Goal: Check status: Check status

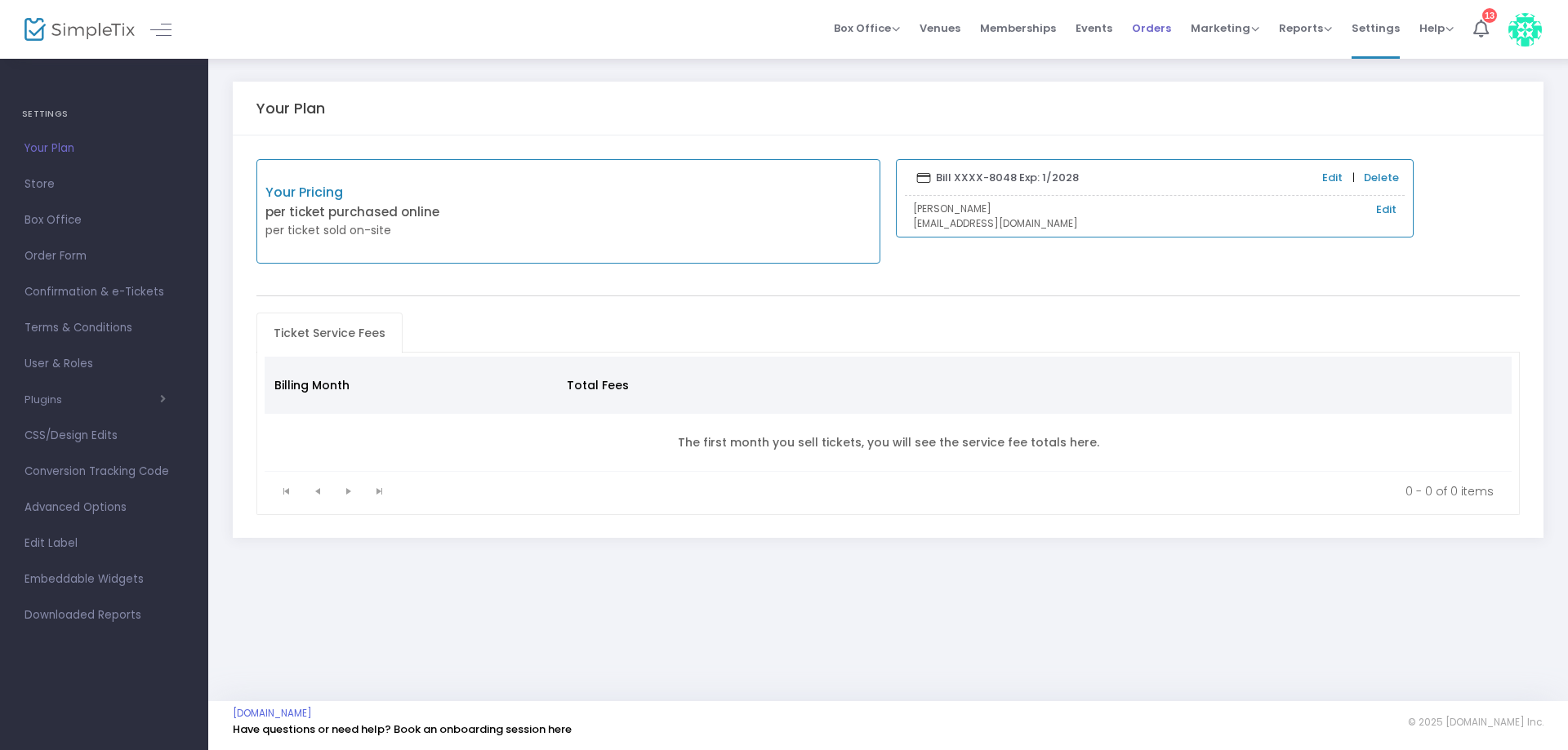
click at [1158, 27] on span "Orders" at bounding box center [1152, 28] width 39 height 42
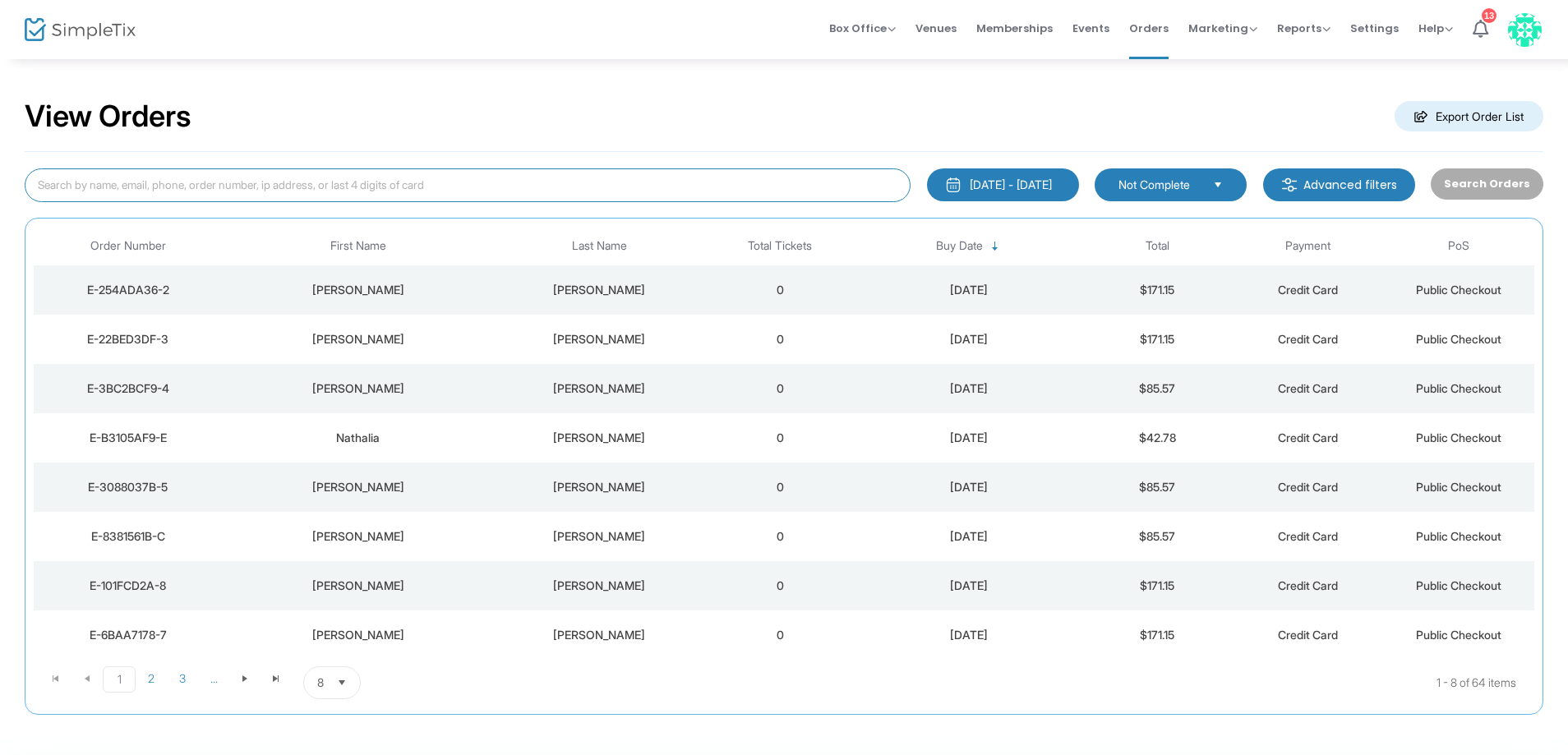
click at [260, 187] on input at bounding box center [468, 185] width 886 height 34
paste input "E-122CE488-C"
type input "E-122CE488-C"
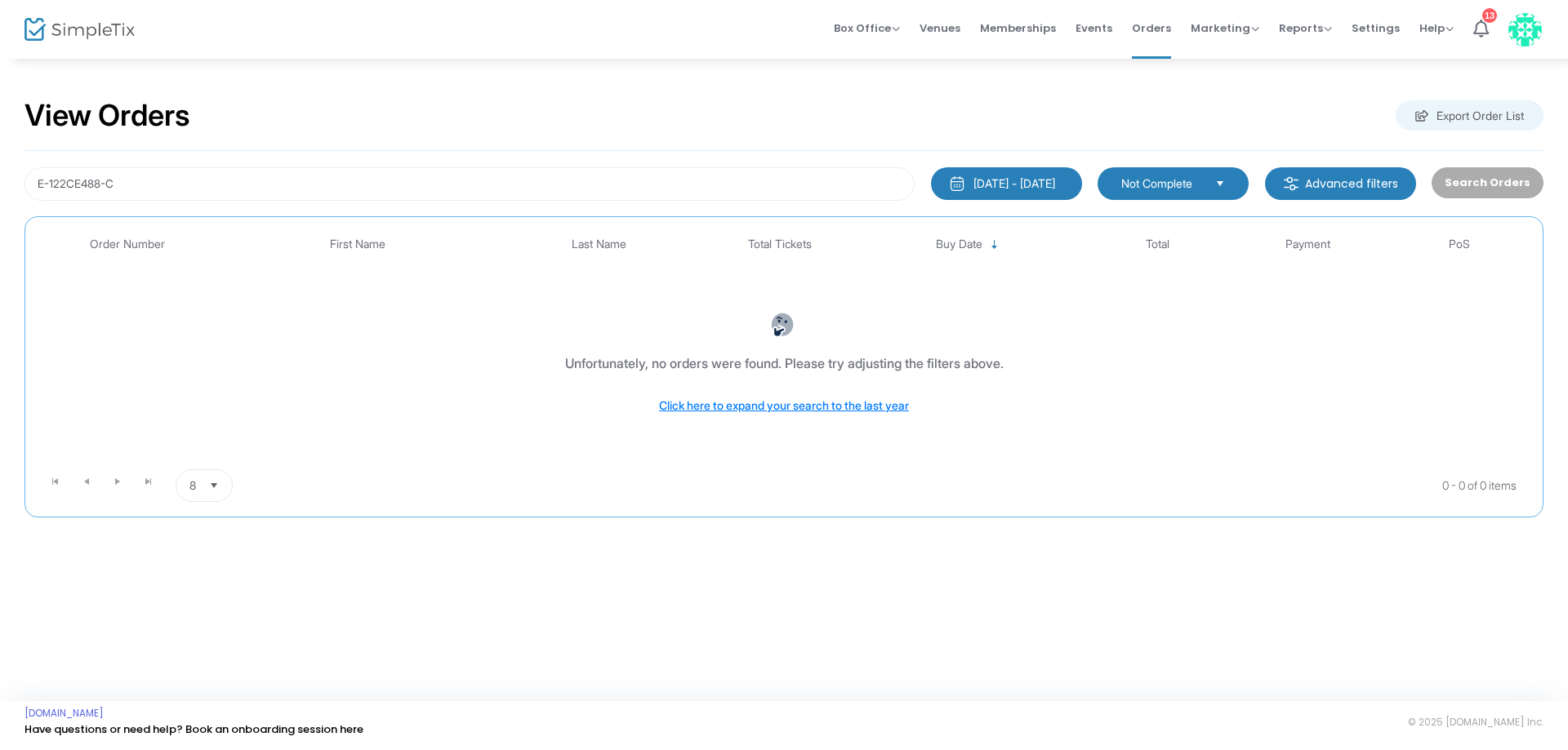
click at [1181, 186] on span "Not Complete" at bounding box center [1162, 184] width 81 height 16
click at [1165, 210] on span "Order Complete" at bounding box center [1168, 217] width 96 height 16
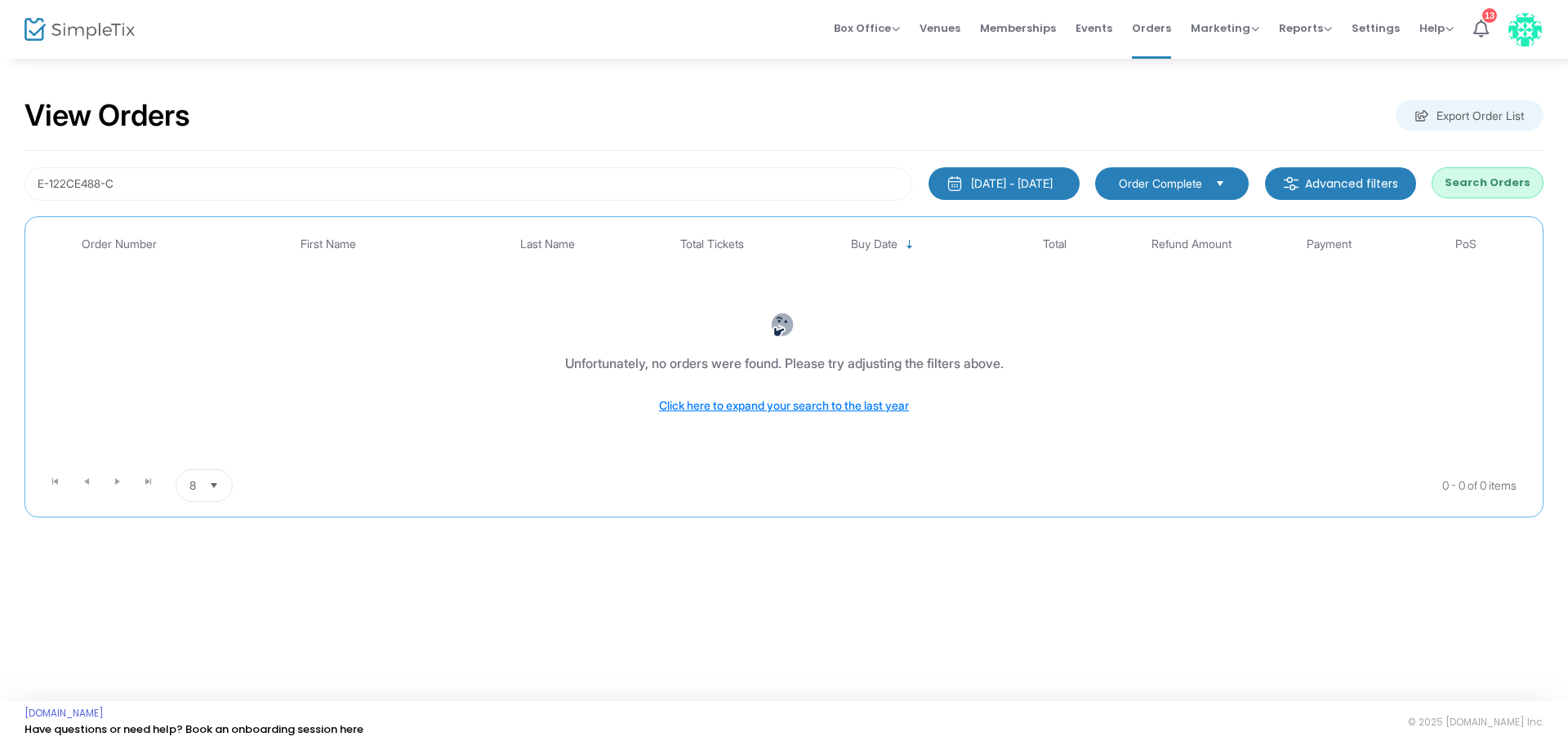
click at [1468, 173] on button "Search Orders" at bounding box center [1488, 183] width 112 height 31
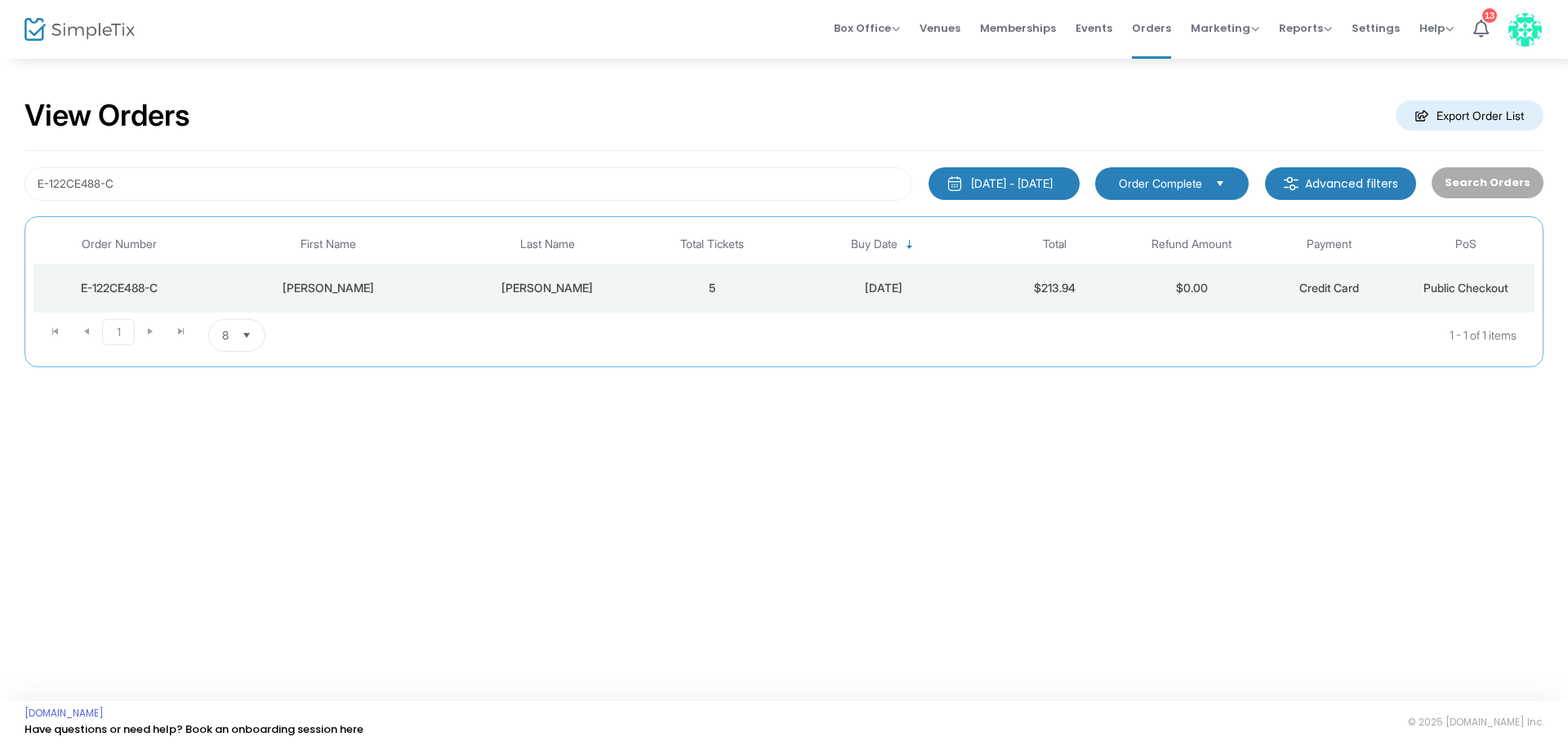
click at [558, 289] on div "[PERSON_NAME]" at bounding box center [548, 289] width 184 height 16
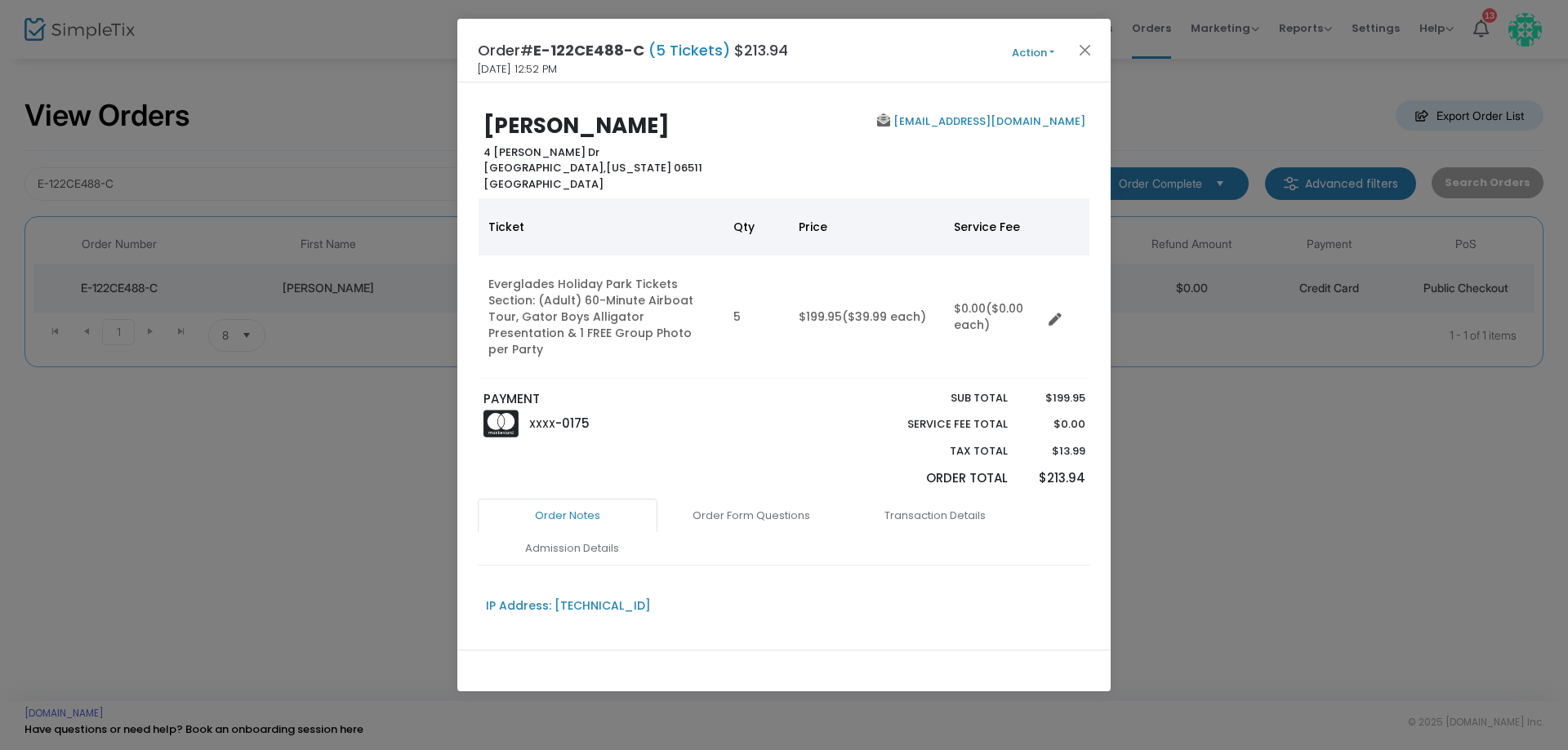
scroll to position [171, 0]
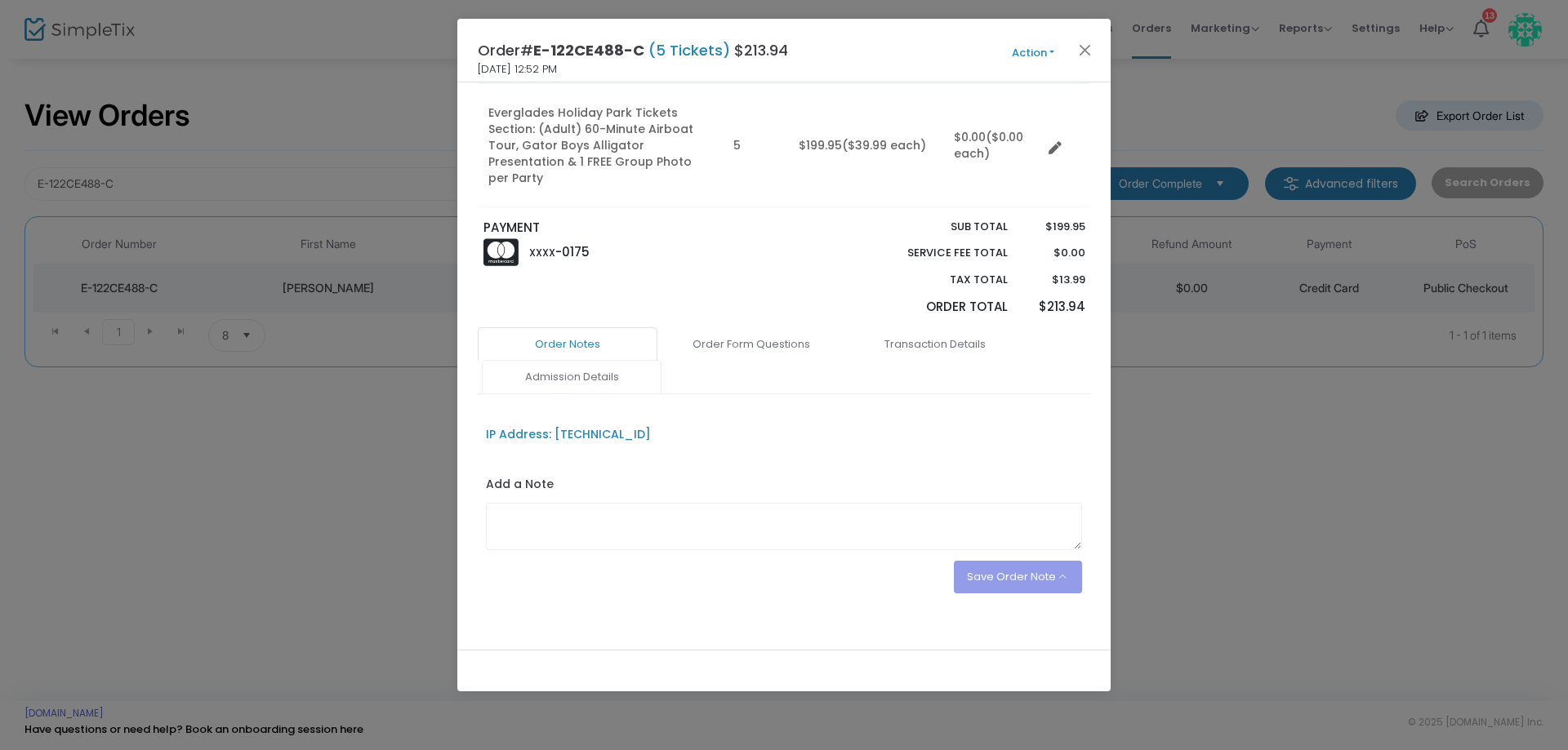
click at [558, 362] on link "Admission Details" at bounding box center [572, 377] width 180 height 34
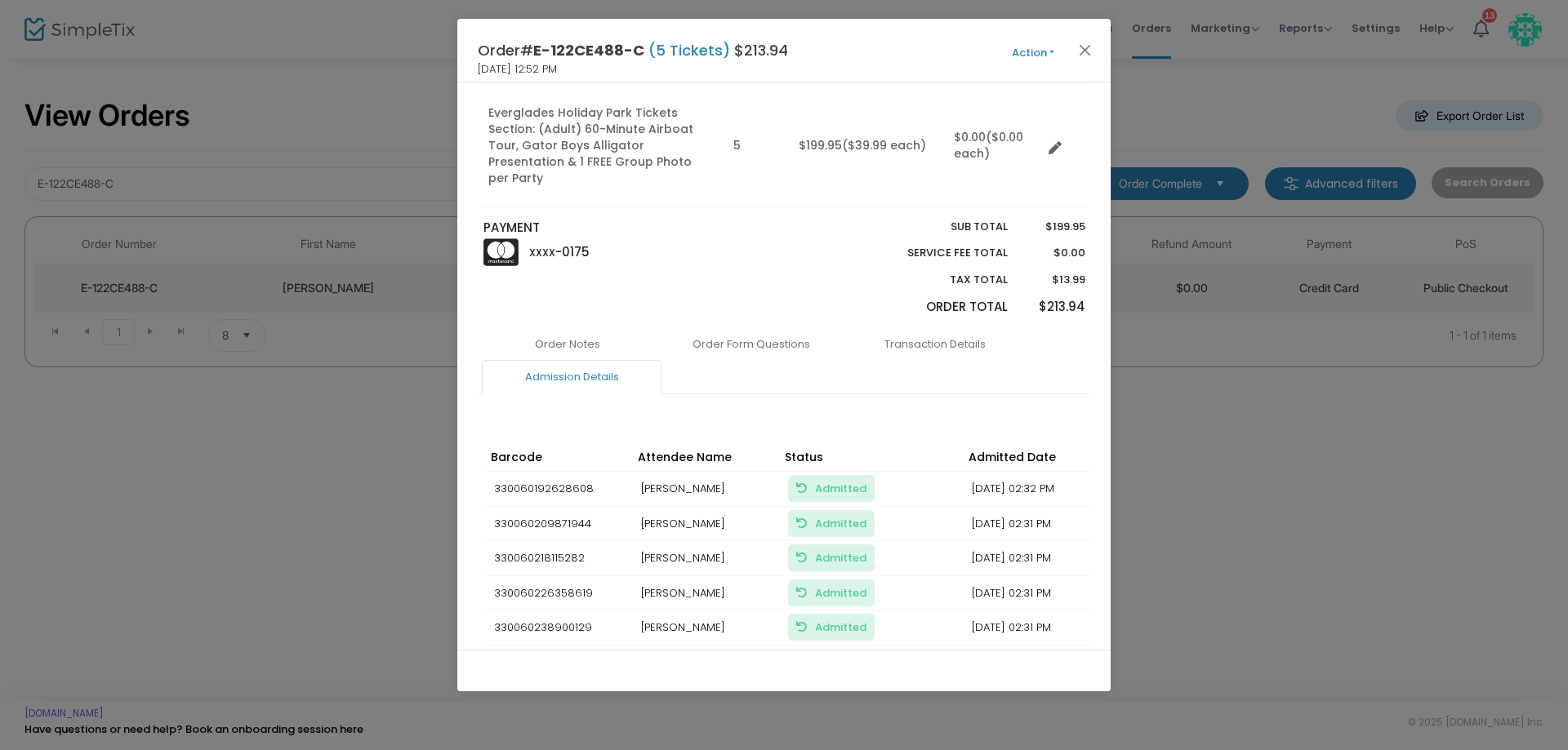
scroll to position [246, 0]
